Goal: Task Accomplishment & Management: Use online tool/utility

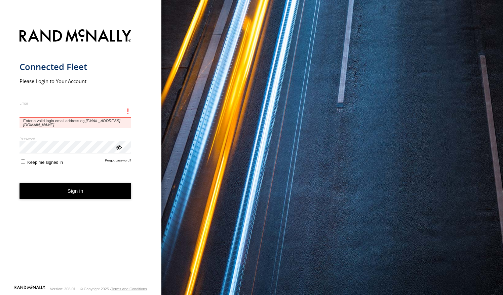
type input "**********"
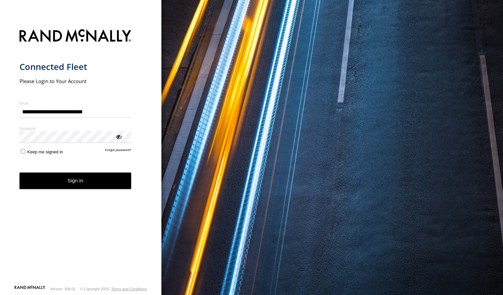
click at [70, 185] on button "Sign in" at bounding box center [76, 181] width 112 height 16
click at [0, 295] on nordpass-portal at bounding box center [0, 295] width 0 height 0
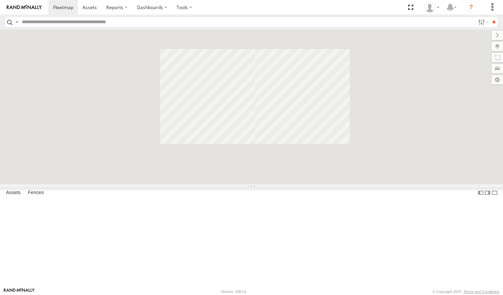
click at [0, 295] on nordpass-portal at bounding box center [0, 295] width 0 height 0
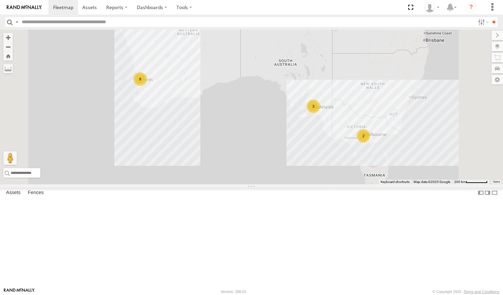
click at [0, 295] on nordpass-portal at bounding box center [0, 295] width 0 height 0
click at [0, 0] on link at bounding box center [0, 0] width 0 height 0
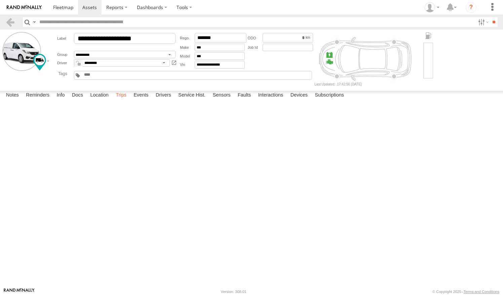
click at [122, 100] on label "Trips" at bounding box center [120, 95] width 17 height 9
click at [17, 22] on header "Search Query Asset ID Asset Label Registration Manufacturer Model VIN Job ID" at bounding box center [251, 21] width 503 height 15
click at [10, 21] on link at bounding box center [10, 22] width 10 height 10
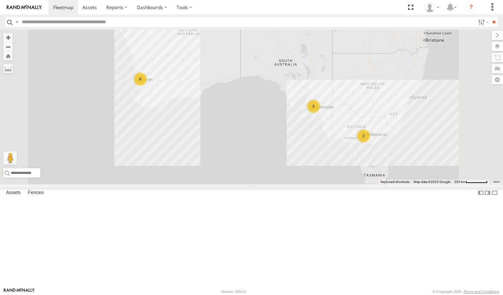
click at [0, 0] on div "Video" at bounding box center [0, 0] width 0 height 0
click at [0, 0] on link at bounding box center [0, 0] width 0 height 0
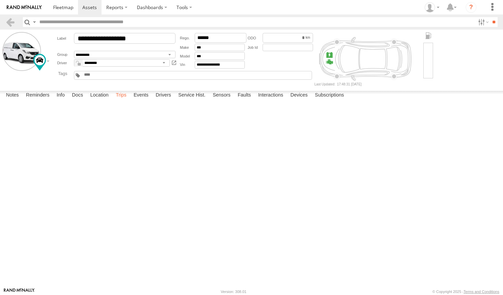
click at [125, 100] on label "Trips" at bounding box center [120, 95] width 17 height 9
click at [12, 27] on header "Search Query Asset ID Asset Label Registration Manufacturer Model VIN Job ID" at bounding box center [251, 21] width 503 height 15
click at [15, 26] on link at bounding box center [10, 22] width 10 height 10
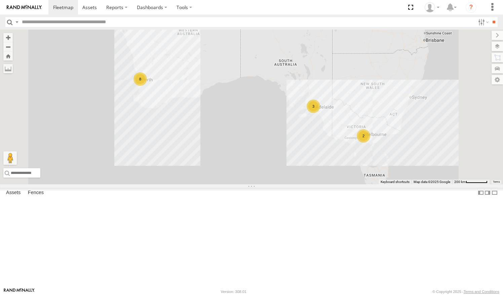
click at [0, 0] on link at bounding box center [0, 0] width 0 height 0
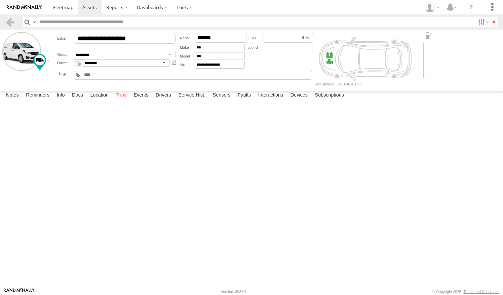
click at [126, 100] on label "Trips" at bounding box center [120, 95] width 17 height 9
click at [13, 23] on link at bounding box center [10, 22] width 10 height 10
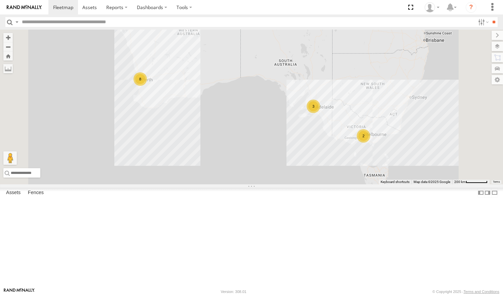
click at [0, 0] on link at bounding box center [0, 0] width 0 height 0
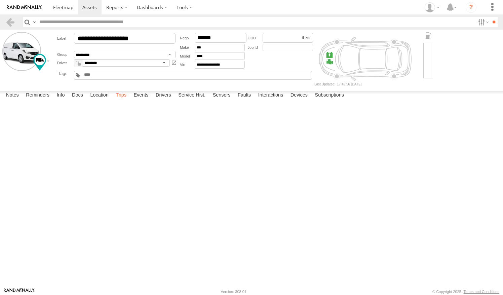
click at [120, 100] on label "Trips" at bounding box center [120, 95] width 17 height 9
click at [11, 29] on header "Search Query Asset ID Asset Label Registration Manufacturer Model VIN Job ID" at bounding box center [251, 21] width 503 height 15
click at [11, 24] on link at bounding box center [10, 22] width 10 height 10
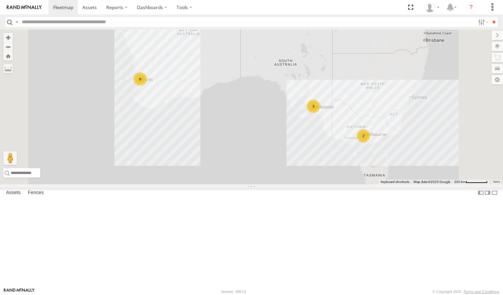
click at [0, 0] on link at bounding box center [0, 0] width 0 height 0
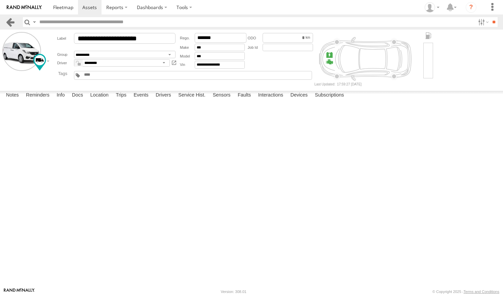
click at [14, 27] on link at bounding box center [10, 22] width 10 height 10
